Goal: Information Seeking & Learning: Understand process/instructions

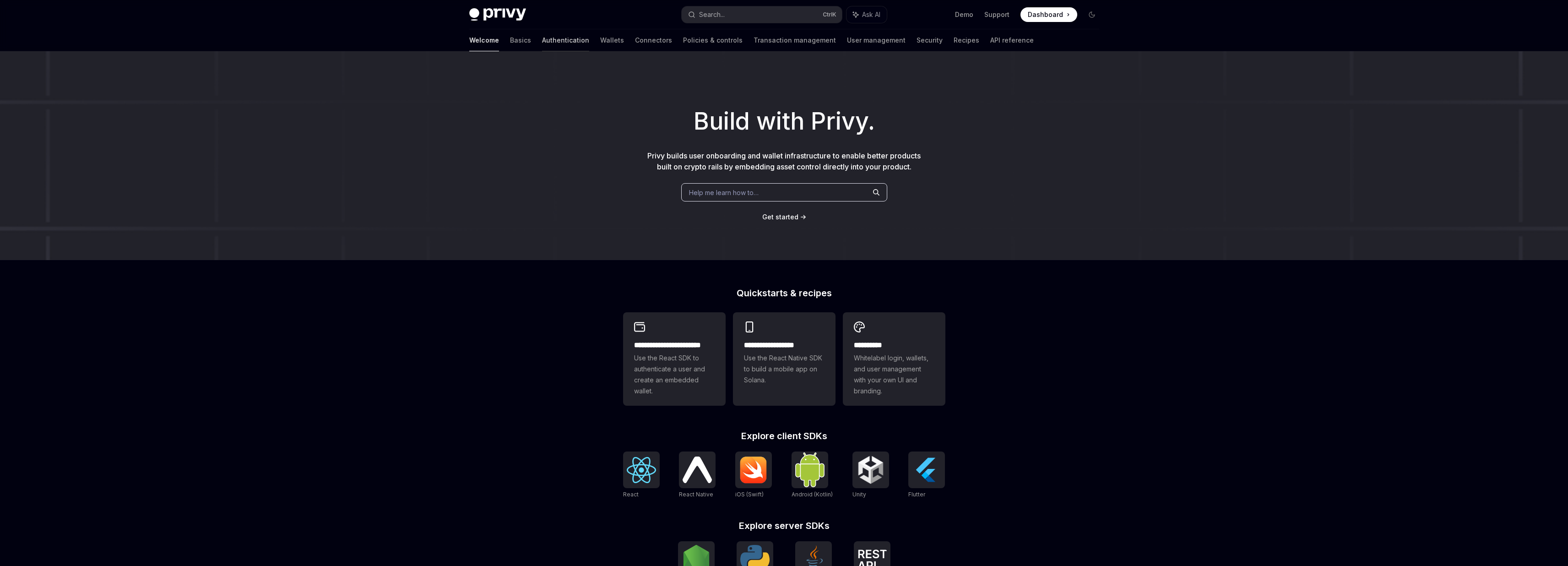
click at [542, 41] on link "Authentication" at bounding box center [565, 40] width 47 height 22
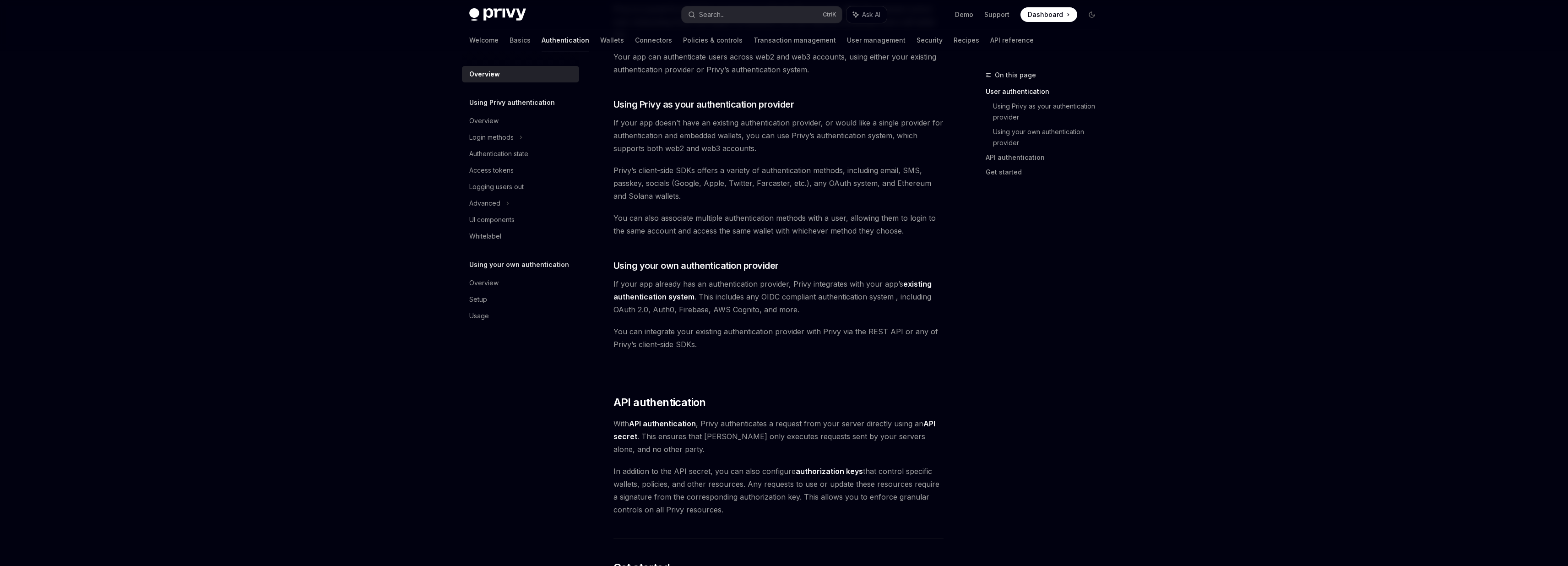
scroll to position [274, 0]
click at [909, 282] on link "existing authentication system" at bounding box center [772, 289] width 318 height 23
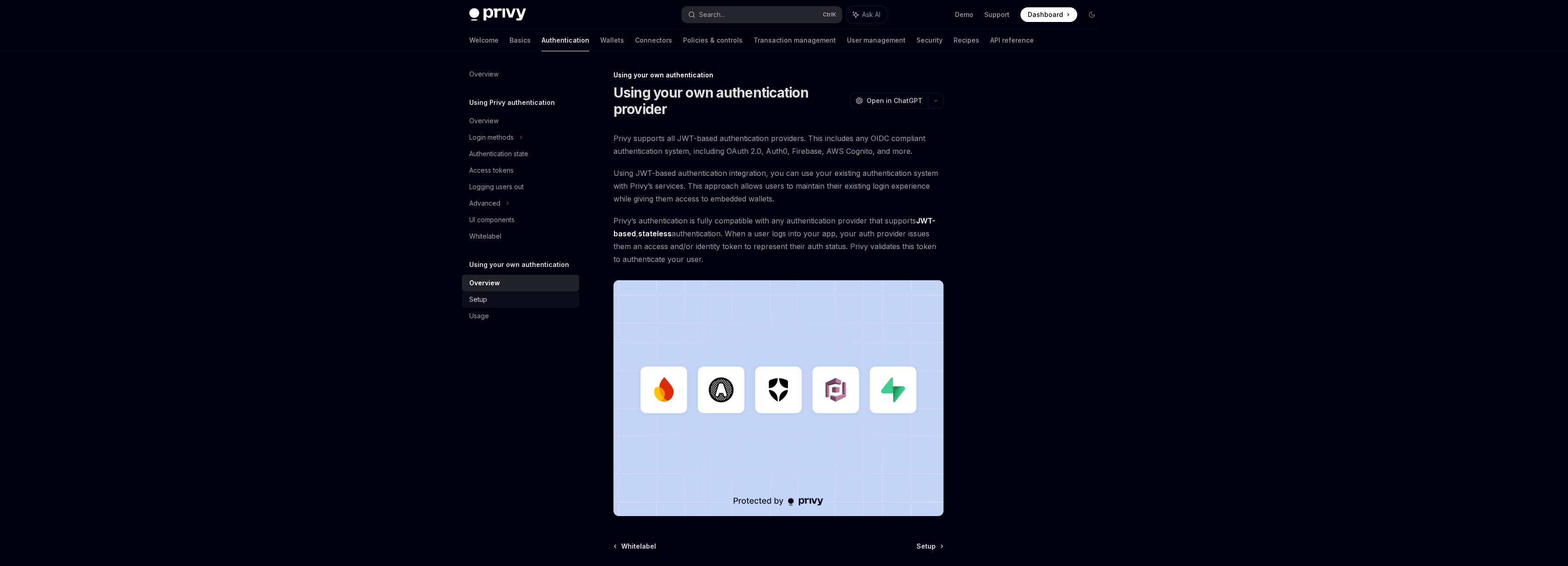
click at [525, 293] on link "Setup" at bounding box center [520, 299] width 117 height 16
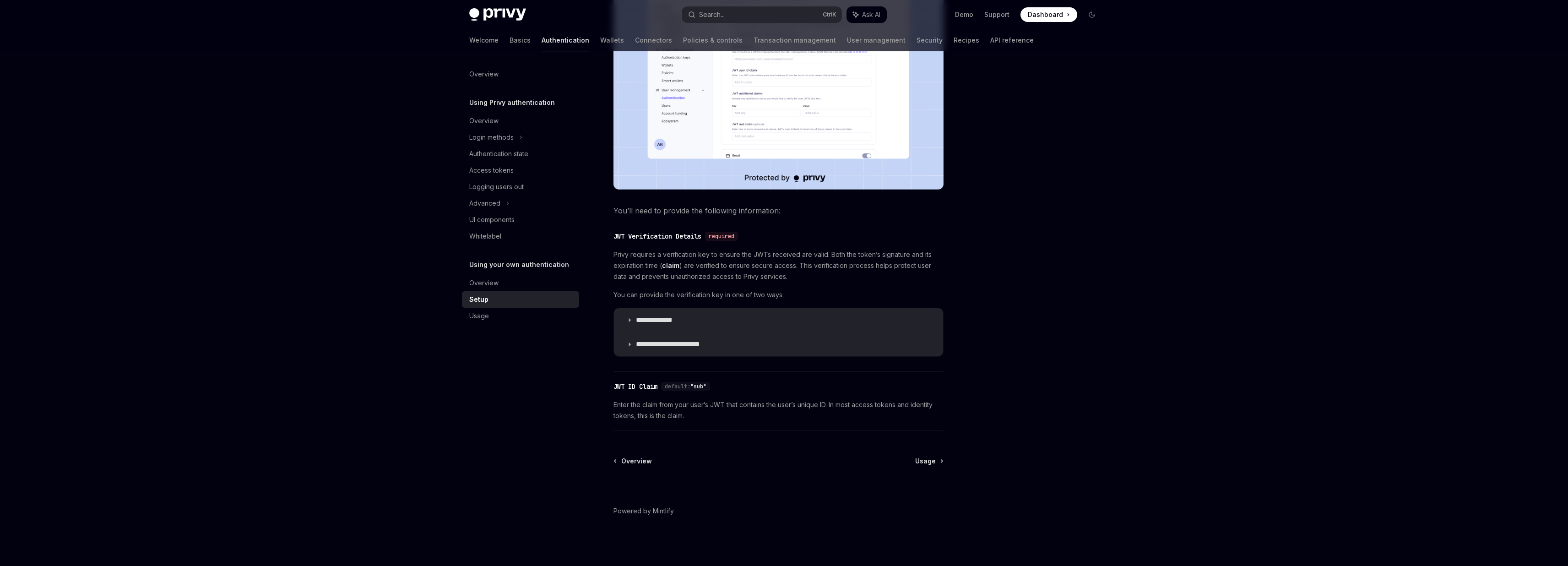
scroll to position [291, 0]
click at [481, 320] on div "Usage" at bounding box center [479, 316] width 19 height 11
type textarea "*"
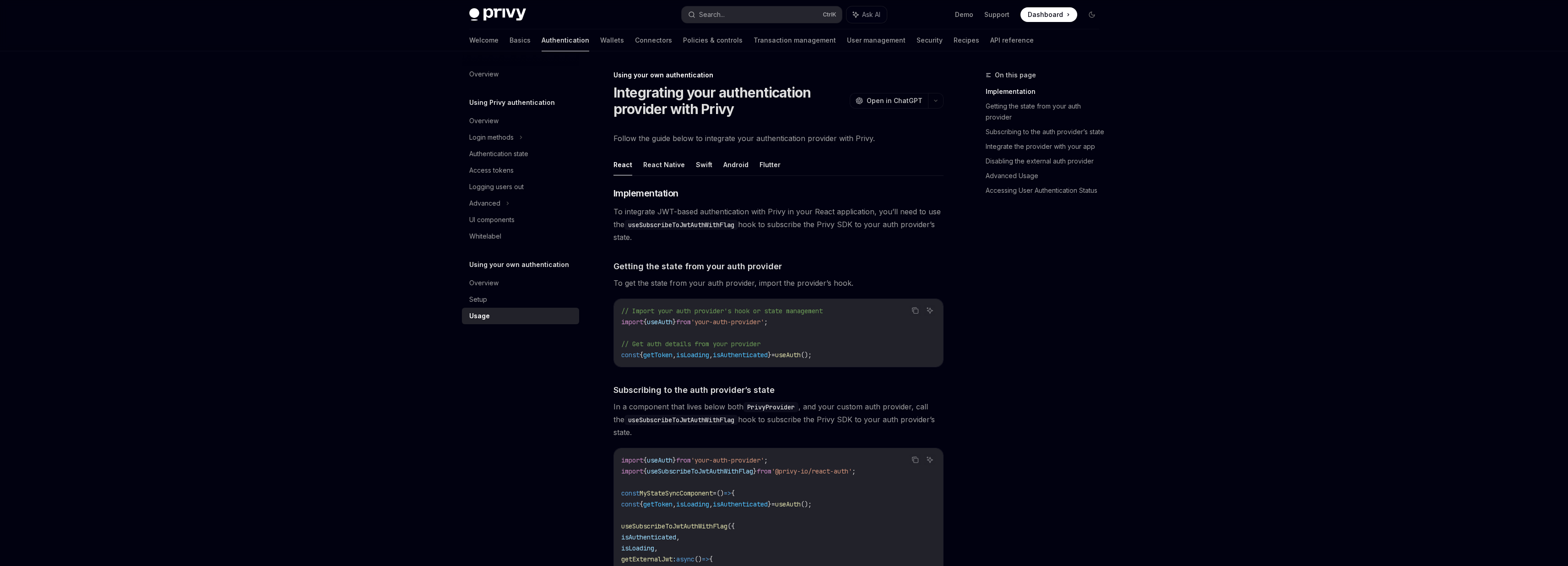
click at [542, 43] on link "Authentication" at bounding box center [565, 40] width 47 height 22
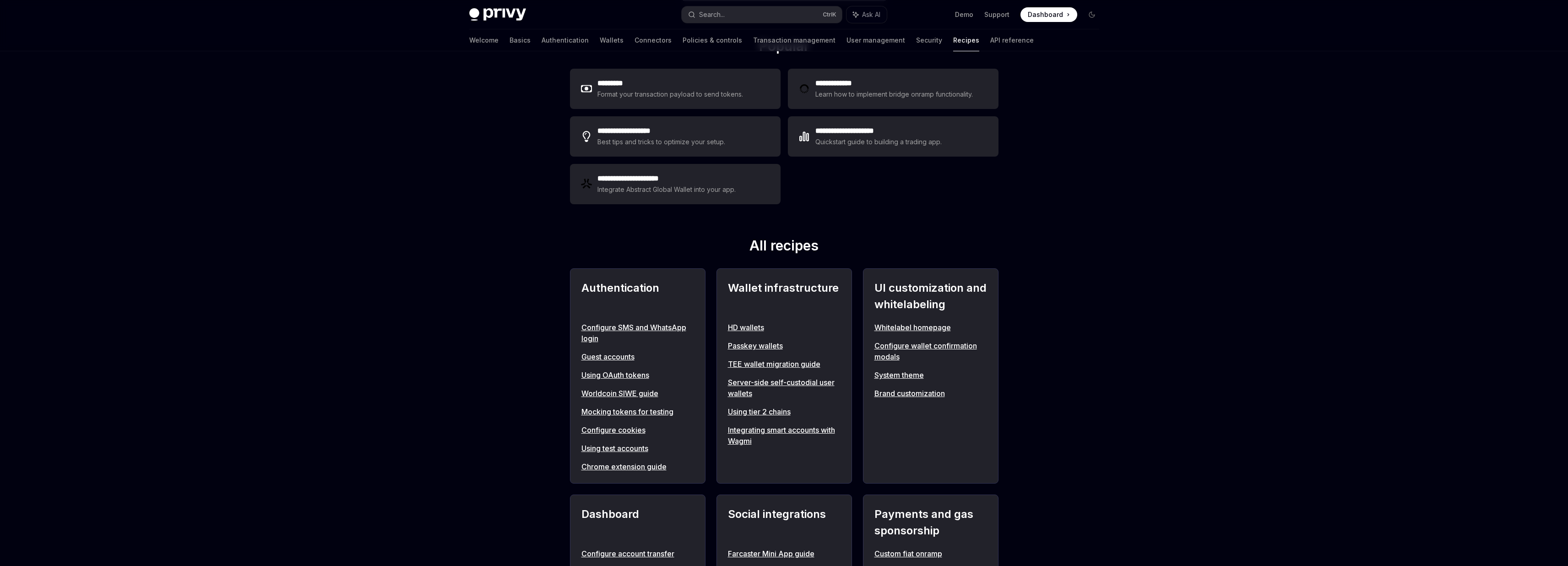
scroll to position [274, 0]
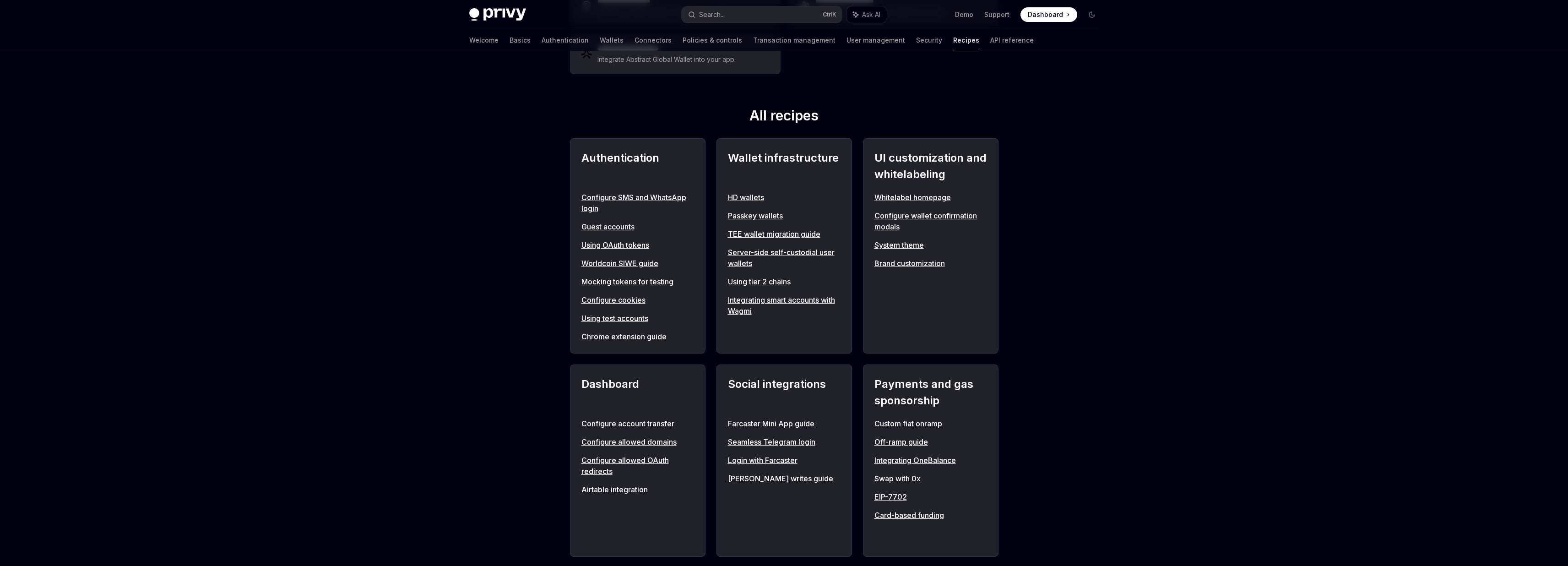
click at [612, 304] on link "Configure cookies" at bounding box center [637, 300] width 113 height 11
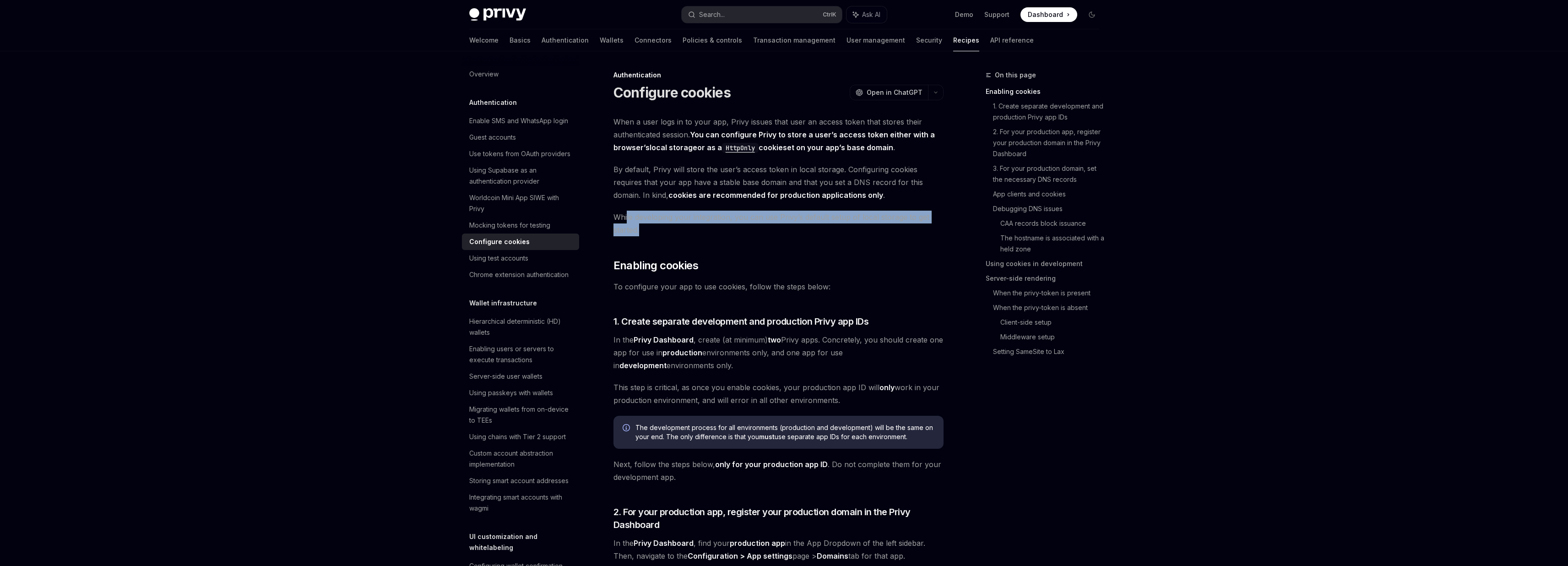
drag, startPoint x: 626, startPoint y: 221, endPoint x: 667, endPoint y: 226, distance: 41.3
click at [667, 226] on span "While developing your integration, you can use Privy’s default setup of local s…" at bounding box center [779, 223] width 330 height 26
click at [669, 234] on span "While developing your integration, you can use Privy’s default setup of local s…" at bounding box center [779, 223] width 330 height 26
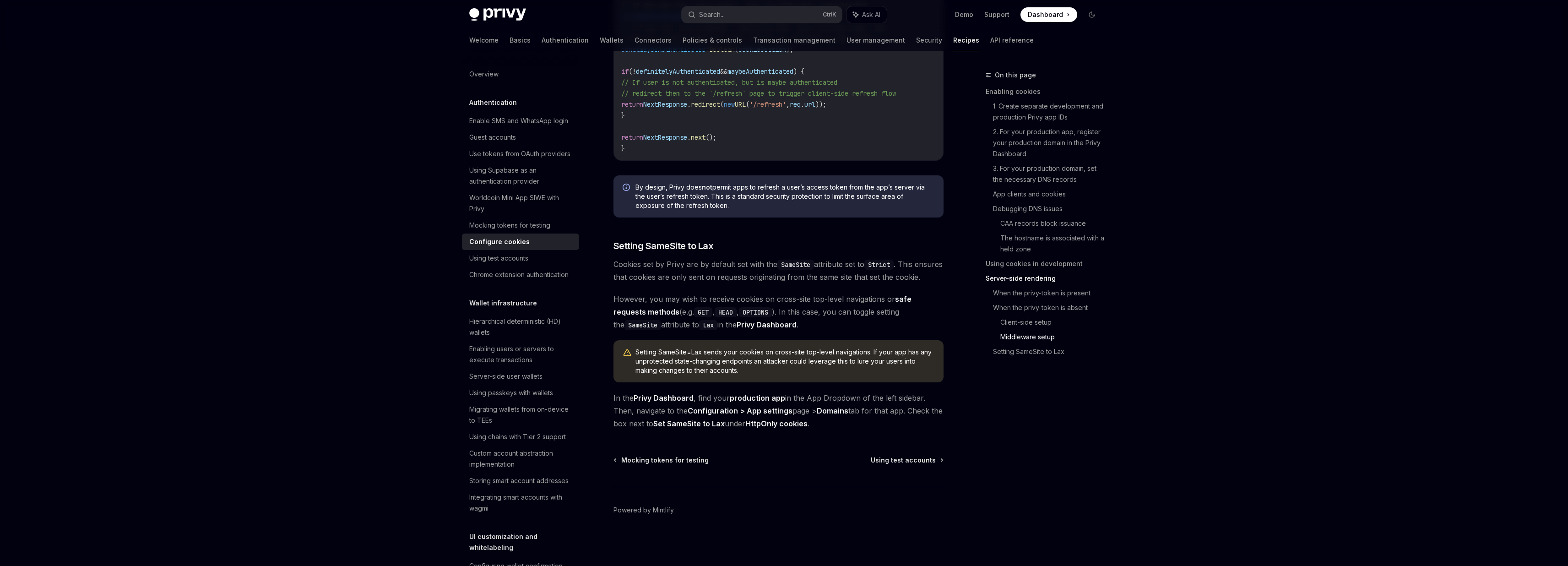
scroll to position [3040, 0]
click at [486, 280] on div "Chrome extension authentication" at bounding box center [519, 274] width 99 height 11
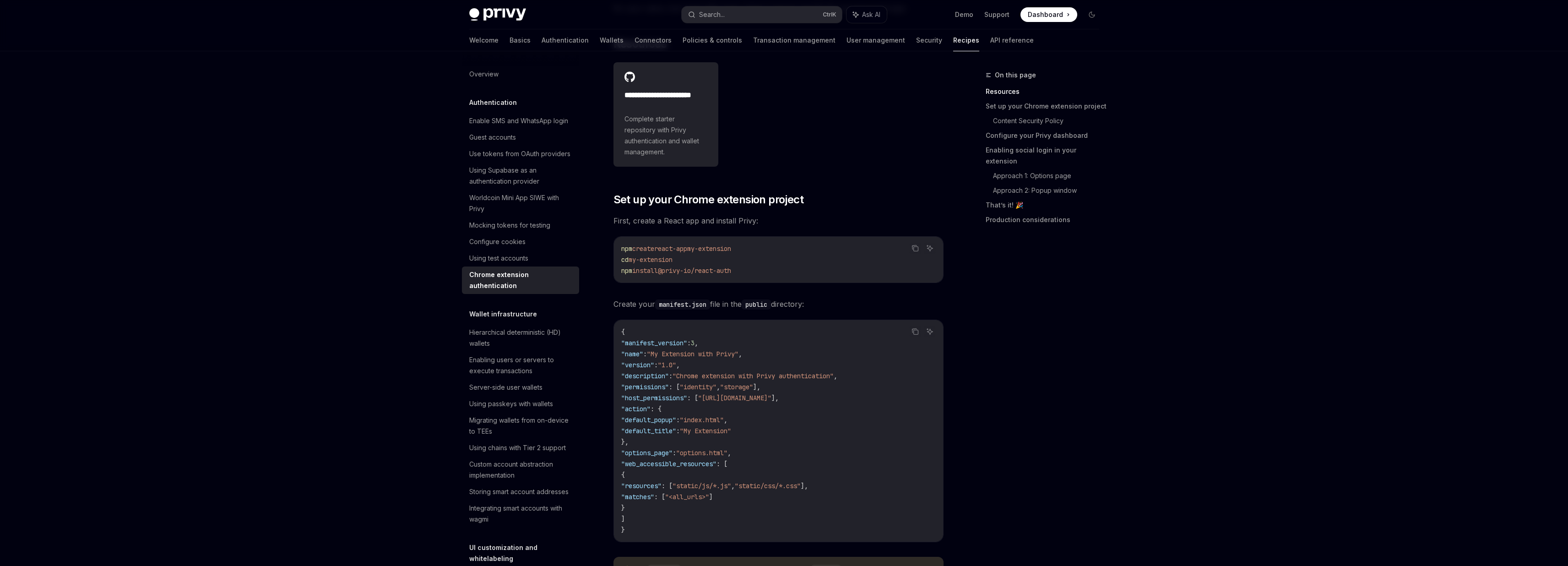
scroll to position [165, 0]
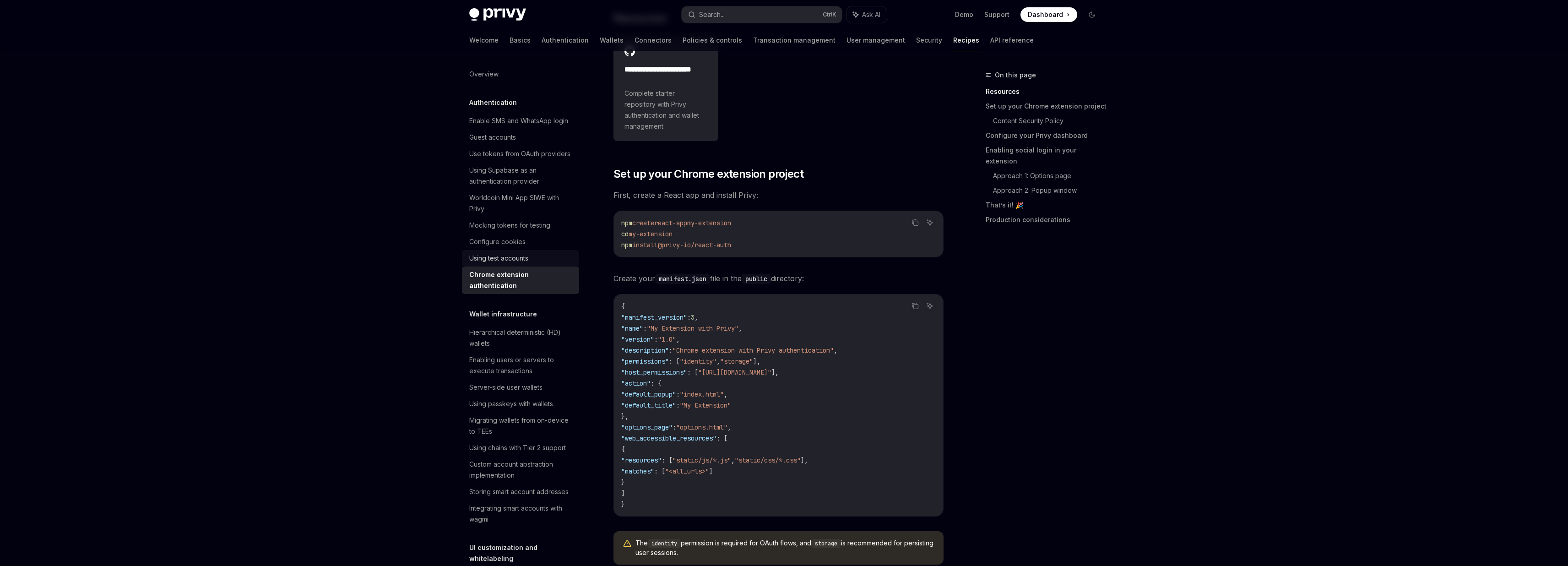
click at [520, 264] on div "Using test accounts" at bounding box center [499, 258] width 59 height 11
type textarea "*"
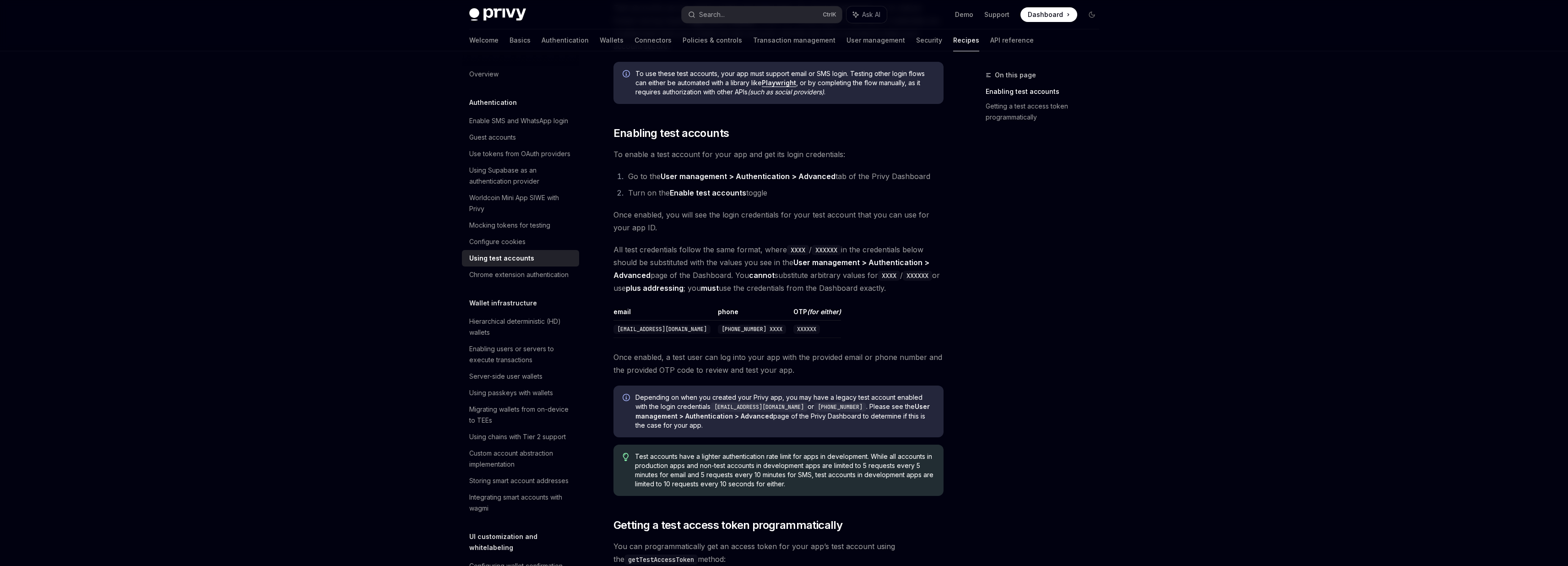
scroll to position [262, 0]
